Goal: Check status

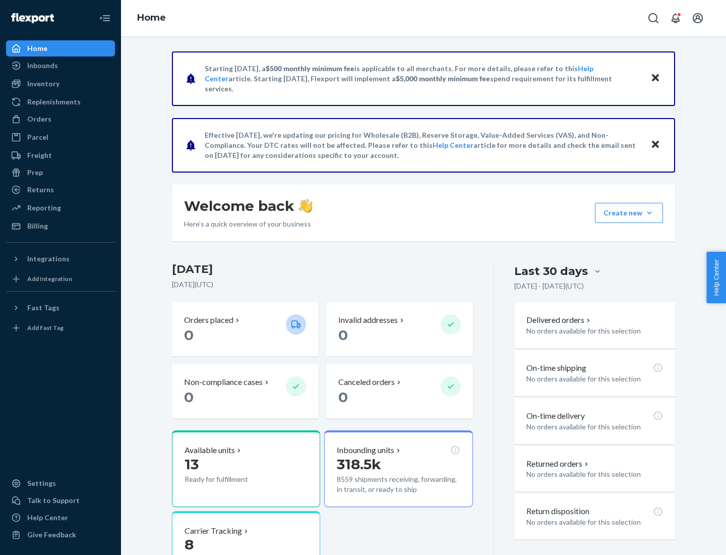
click at [649, 213] on button "Create new Create new inbound Create new order Create new product" at bounding box center [629, 213] width 68 height 20
click at [42, 66] on div "Inbounds" at bounding box center [42, 65] width 31 height 10
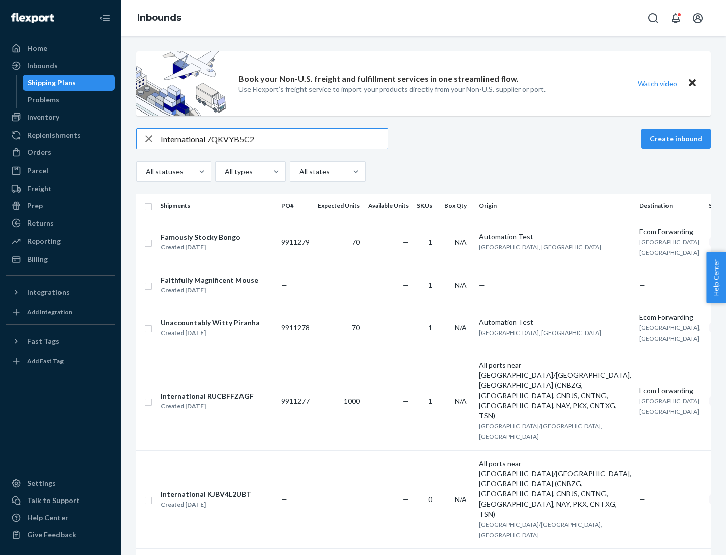
type input "International 7QKVYB5C29"
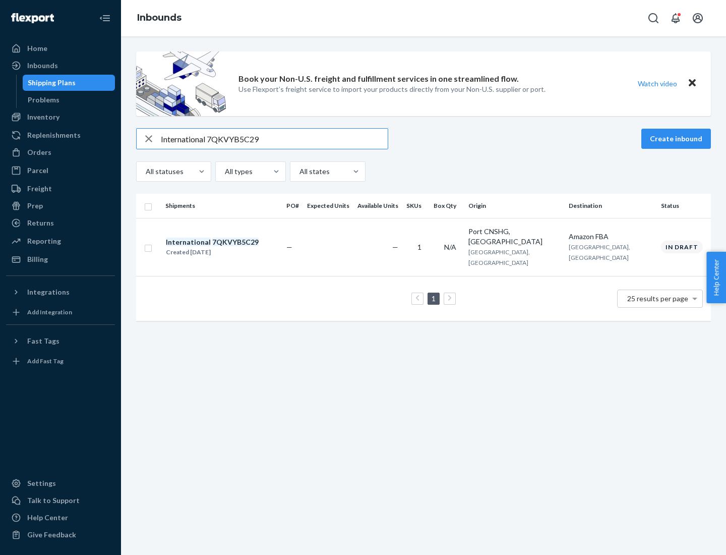
click at [229, 247] on div "Created [DATE]" at bounding box center [212, 252] width 93 height 10
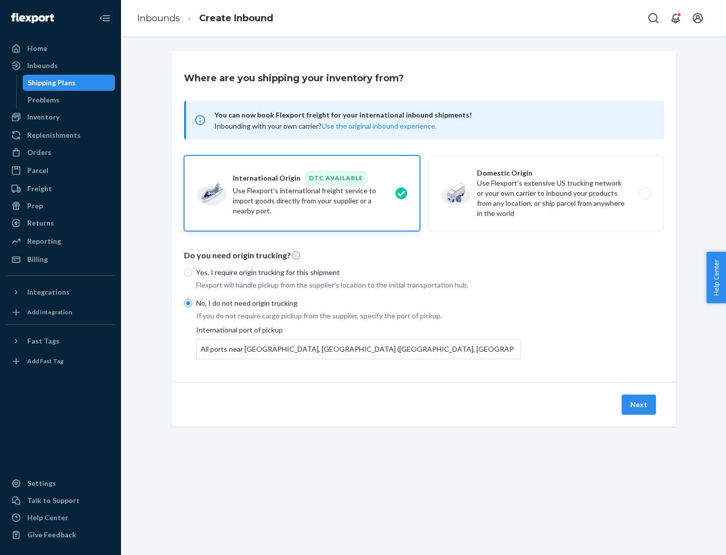
click at [639, 404] on button "Next" at bounding box center [639, 404] width 34 height 20
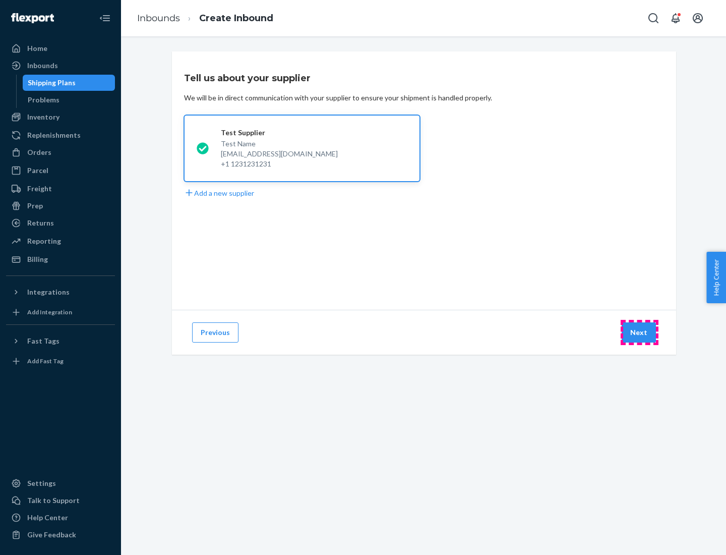
click at [639, 332] on button "Next" at bounding box center [639, 332] width 34 height 20
